Goal: Transaction & Acquisition: Purchase product/service

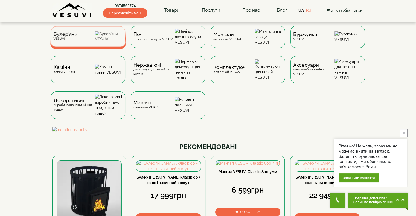
click at [101, 42] on img at bounding box center [109, 36] width 28 height 10
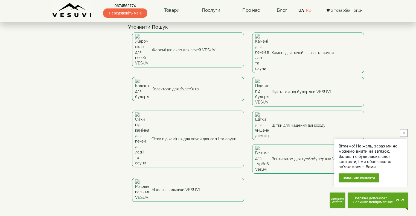
scroll to position [82, 0]
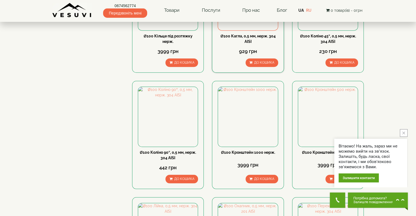
scroll to position [546, 0]
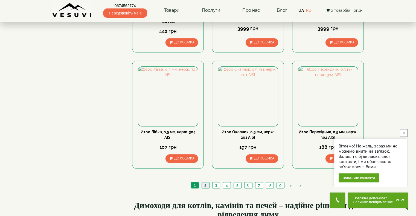
click at [206, 183] on link "2" at bounding box center [205, 186] width 8 height 6
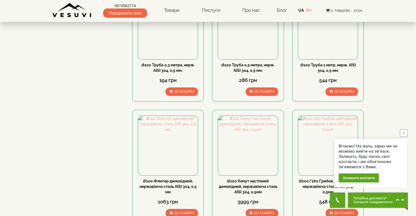
scroll to position [596, 0]
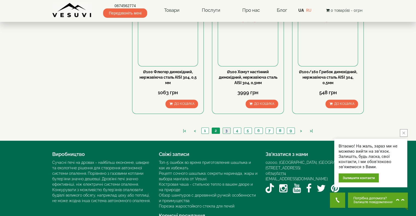
click at [226, 128] on link "3" at bounding box center [226, 131] width 8 height 6
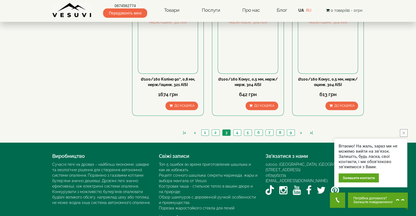
scroll to position [590, 0]
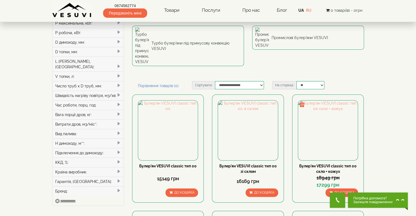
scroll to position [109, 0]
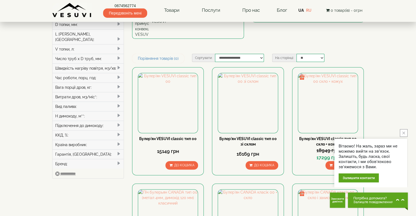
click at [115, 92] on div "Витрати дров, м3/міс*:" at bounding box center [87, 97] width 71 height 10
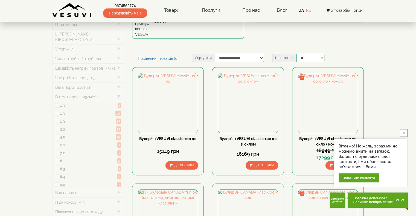
type input "*****"
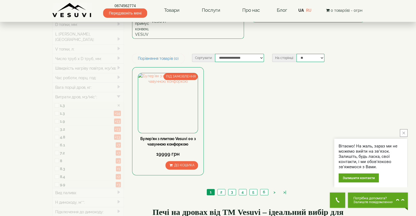
type input "*****"
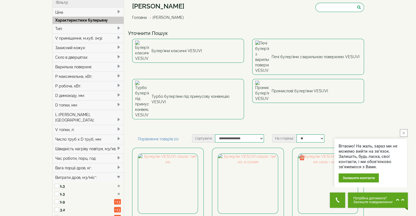
scroll to position [55, 0]
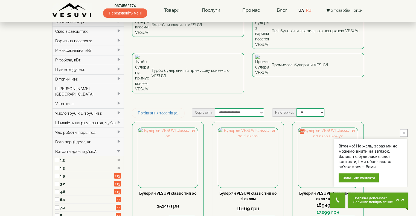
click at [117, 149] on span at bounding box center [118, 151] width 4 height 4
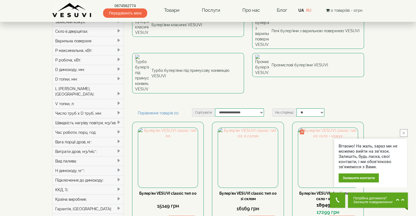
click at [95, 175] on div "Підключення до димоходу:" at bounding box center [87, 180] width 71 height 10
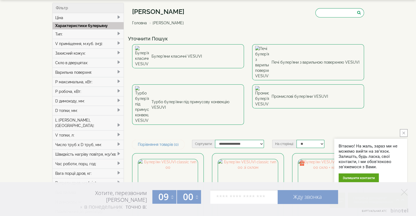
scroll to position [0, 0]
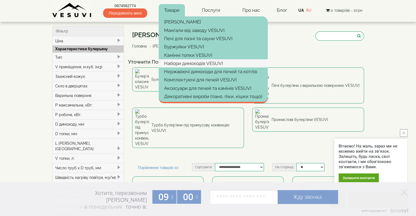
click at [193, 65] on link "Набори димоходів VESUVI" at bounding box center [212, 63] width 109 height 8
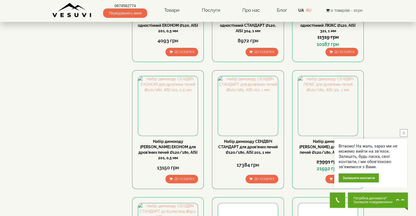
scroll to position [273, 0]
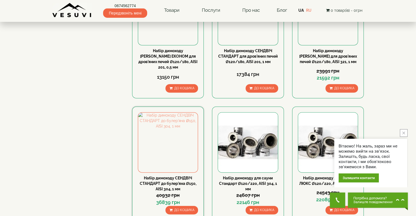
click at [178, 151] on div "Набір димоходу СЕНДВІЧ СТАНДАРТ до булер'яна Ø150, AISI 304, 1 мм 40932 грн 368…" at bounding box center [168, 164] width 72 height 114
click at [175, 176] on link "Набір димоходу СЕНДВІЧ СТАНДАРТ до булер'яна Ø150, AISI 304, 1 мм" at bounding box center [168, 183] width 57 height 15
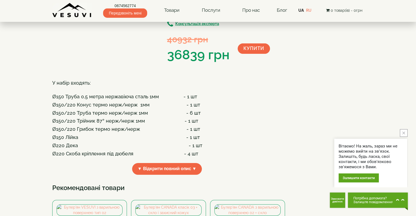
scroll to position [137, 0]
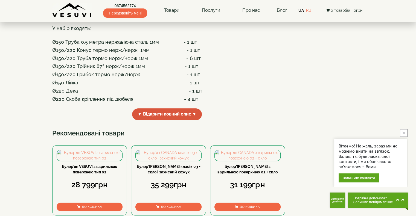
click at [193, 120] on span "▼ Відкрити повний опис ▼" at bounding box center [167, 114] width 70 height 12
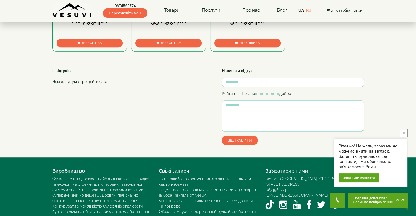
scroll to position [420, 0]
